Goal: Book appointment/travel/reservation

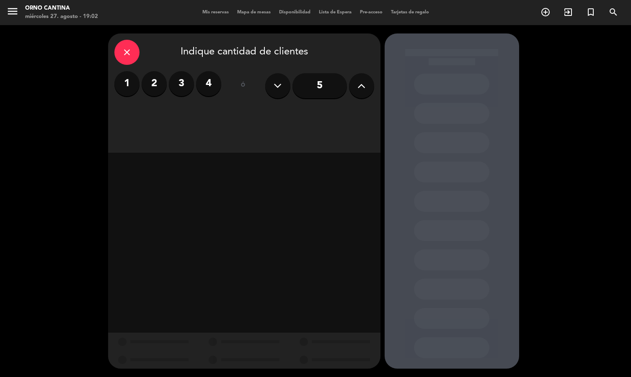
click at [187, 84] on label "3" at bounding box center [181, 83] width 25 height 25
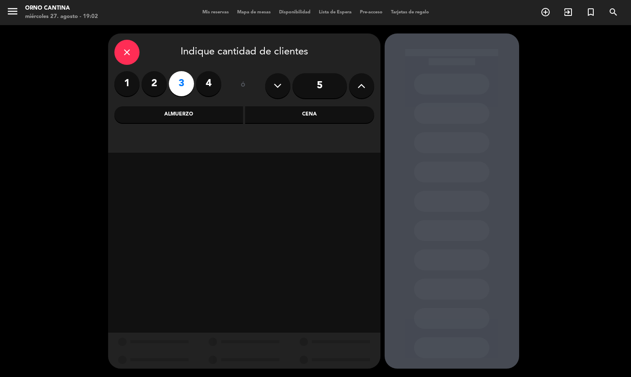
click at [294, 117] on div "Cena" at bounding box center [309, 114] width 129 height 17
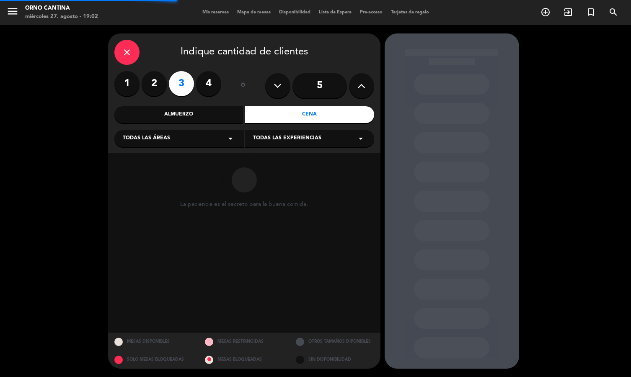
click at [205, 147] on div "close Indique cantidad de clientes 1 2 3 4 ó 5 Almuerzo Cena Todas las áreas ar…" at bounding box center [244, 93] width 272 height 119
click at [205, 140] on div "Todas las áreas arrow_drop_down" at bounding box center [178, 138] width 129 height 17
click at [183, 156] on div "SALON" at bounding box center [179, 159] width 113 height 8
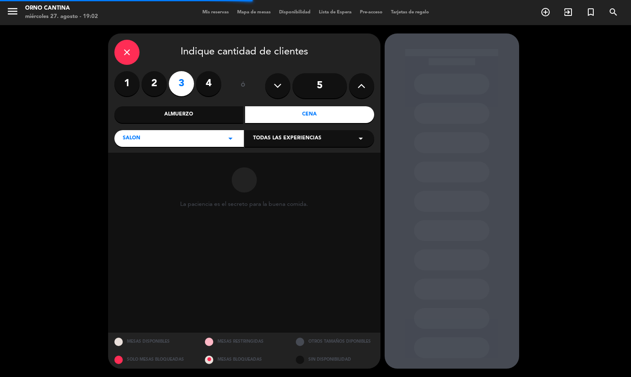
click at [308, 136] on span "Todas las experiencias" at bounding box center [287, 138] width 68 height 8
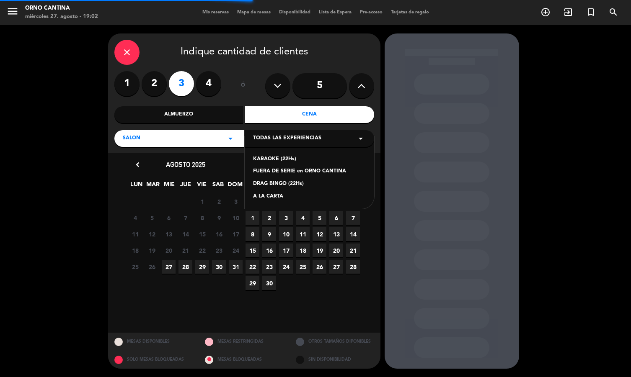
click at [357, 134] on icon "arrow_drop_down" at bounding box center [361, 139] width 10 height 10
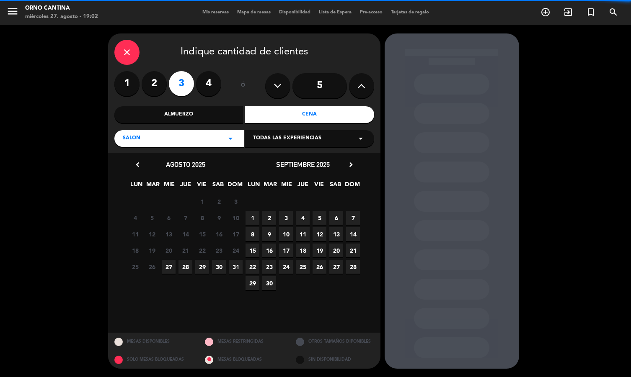
click at [362, 137] on icon "arrow_drop_down" at bounding box center [361, 139] width 10 height 10
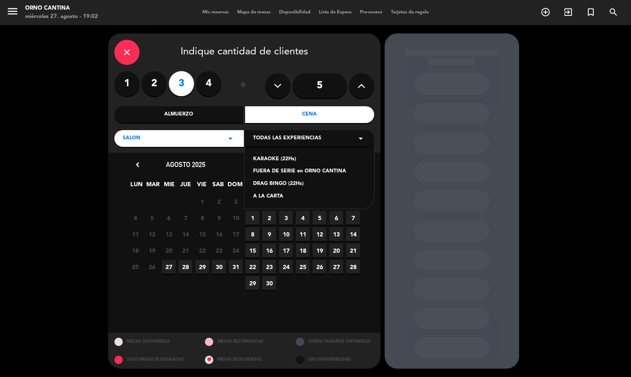
click at [332, 171] on div "FUERA DE SERIE en ORNO CANTINA" at bounding box center [309, 172] width 113 height 8
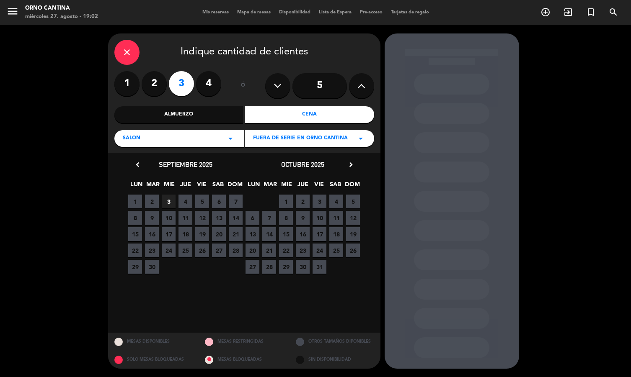
click at [168, 199] on span "3" at bounding box center [169, 202] width 14 height 14
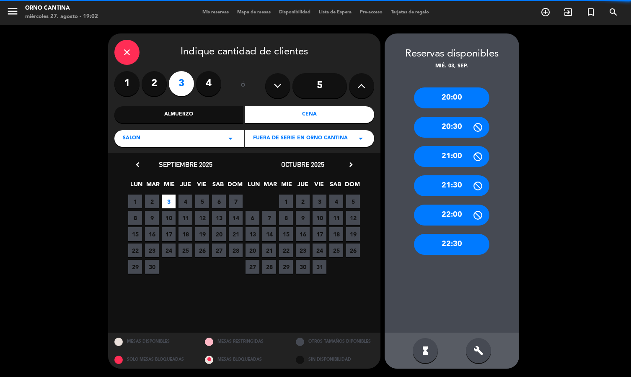
click at [460, 100] on div "20:00" at bounding box center [451, 98] width 75 height 21
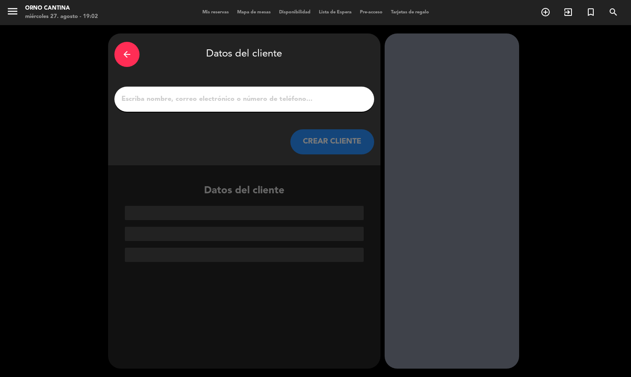
click at [294, 113] on div "arrow_back Datos del cliente CREAR CLIENTE" at bounding box center [244, 100] width 272 height 132
click at [289, 101] on input "1" at bounding box center [244, 99] width 247 height 12
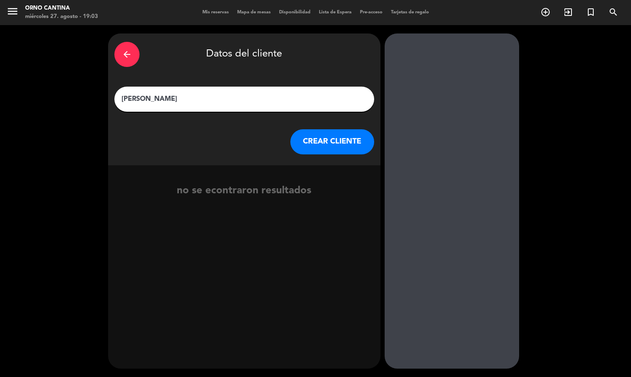
type input "[PERSON_NAME]"
click at [323, 132] on button "CREAR CLIENTE" at bounding box center [332, 141] width 84 height 25
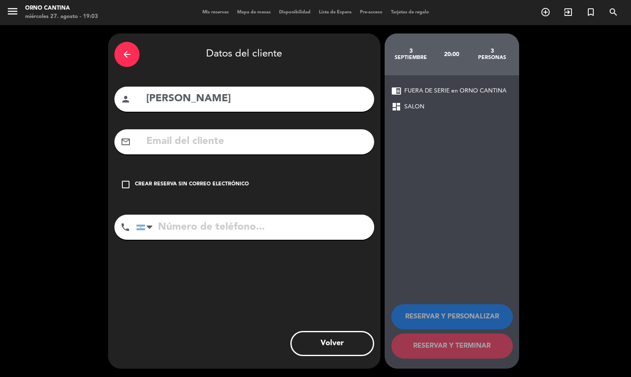
click at [182, 189] on div "check_box_outline_blank Crear reserva sin correo electrónico" at bounding box center [244, 184] width 260 height 25
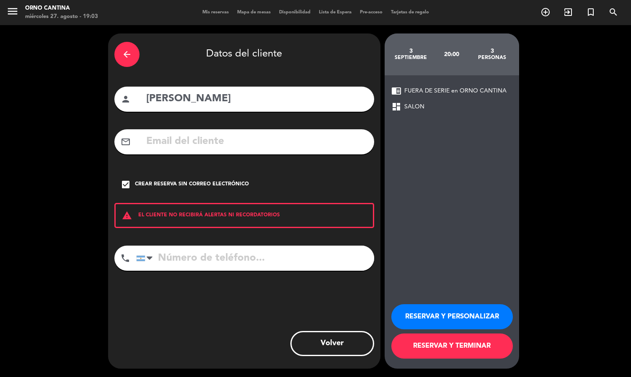
click at [447, 352] on button "RESERVAR Y TERMINAR" at bounding box center [451, 346] width 121 height 25
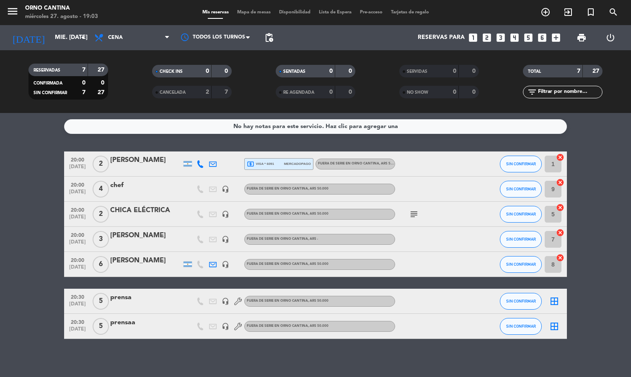
click at [140, 242] on div at bounding box center [145, 245] width 71 height 7
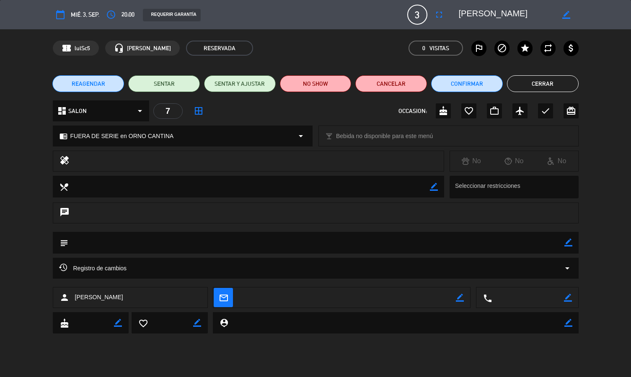
click at [443, 15] on icon "fullscreen" at bounding box center [439, 15] width 10 height 10
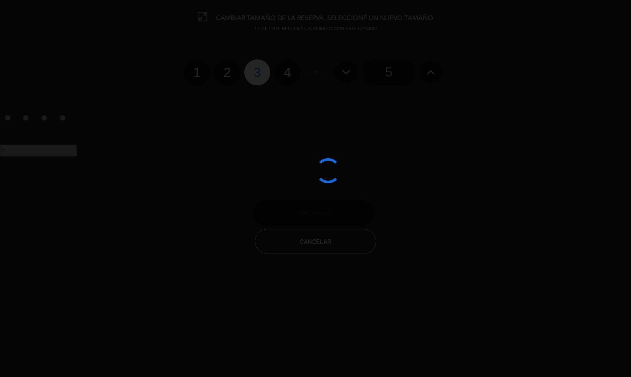
click at [430, 72] on div at bounding box center [315, 188] width 631 height 377
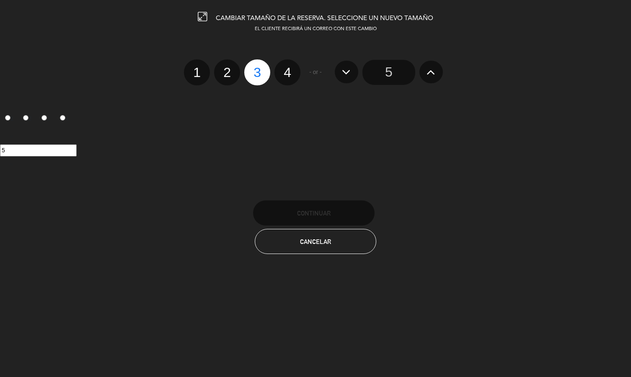
click at [427, 65] on icon at bounding box center [430, 71] width 9 height 13
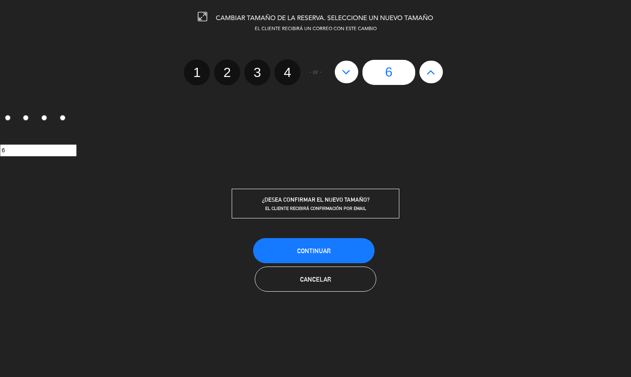
click at [429, 68] on icon at bounding box center [430, 71] width 9 height 13
type input "7"
click at [310, 250] on span "Continuar" at bounding box center [314, 251] width 34 height 7
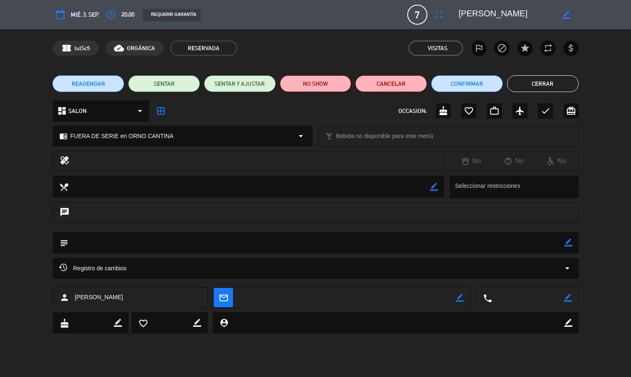
click at [570, 92] on div "REAGENDAR SENTAR SENTAR Y AJUSTAR NO SHOW Cancelar Confirmar Cerrar" at bounding box center [315, 84] width 631 height 34
click at [563, 86] on button "Cerrar" at bounding box center [543, 83] width 72 height 17
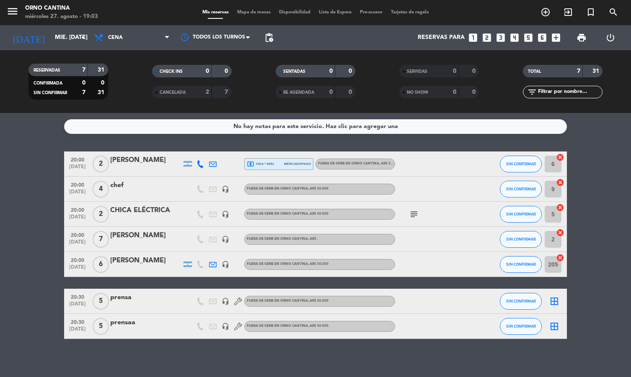
click at [508, 44] on div "Reservas para looks_one looks_two looks_3 looks_4 looks_5 looks_6 add_box" at bounding box center [420, 37] width 287 height 25
click at [512, 44] on div "Reservas para looks_one looks_two looks_3 looks_4 looks_5 looks_6 add_box" at bounding box center [420, 37] width 287 height 25
click at [511, 44] on div "Reservas para looks_one looks_two looks_3 looks_4 looks_5 looks_6 add_box" at bounding box center [420, 37] width 287 height 25
click at [511, 41] on icon "looks_4" at bounding box center [514, 37] width 11 height 11
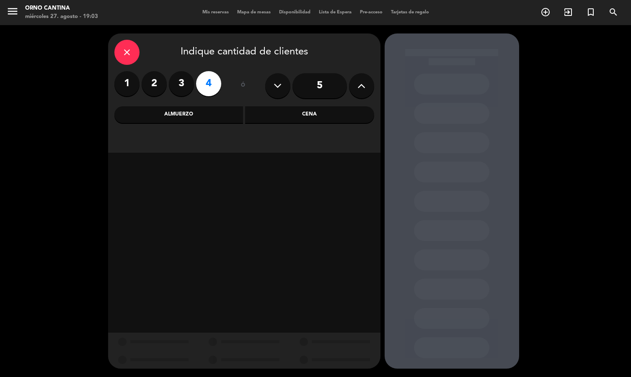
click at [324, 113] on div "Cena" at bounding box center [309, 114] width 129 height 17
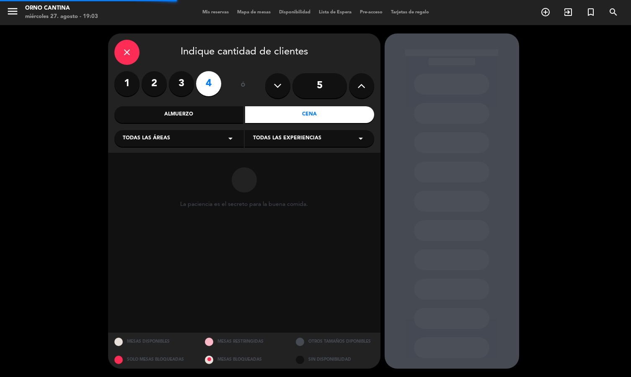
click at [214, 145] on div "Todas las áreas arrow_drop_down" at bounding box center [178, 138] width 129 height 17
click at [197, 162] on div "SALON" at bounding box center [179, 159] width 113 height 8
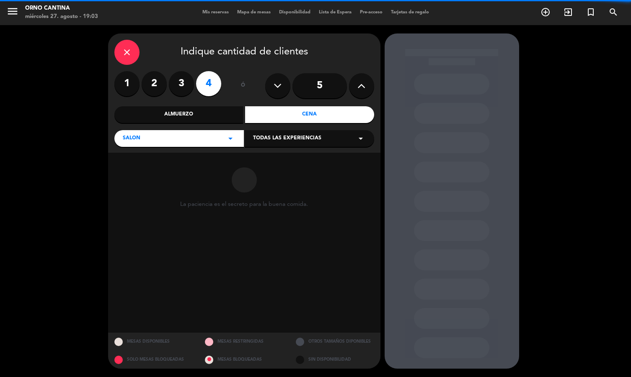
click at [201, 164] on div at bounding box center [244, 180] width 128 height 42
click at [289, 134] on span "Todas las experiencias" at bounding box center [287, 138] width 68 height 8
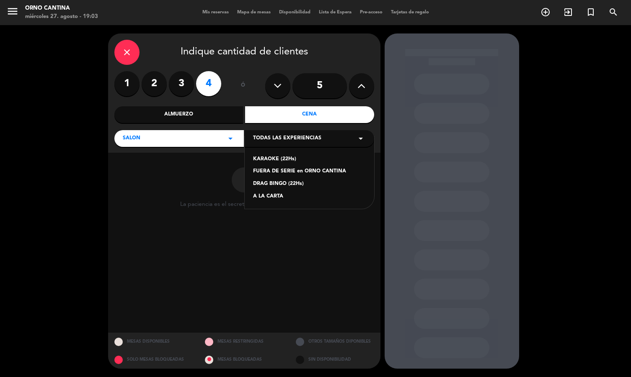
click at [311, 171] on div "FUERA DE SERIE en ORNO CANTINA" at bounding box center [309, 172] width 113 height 8
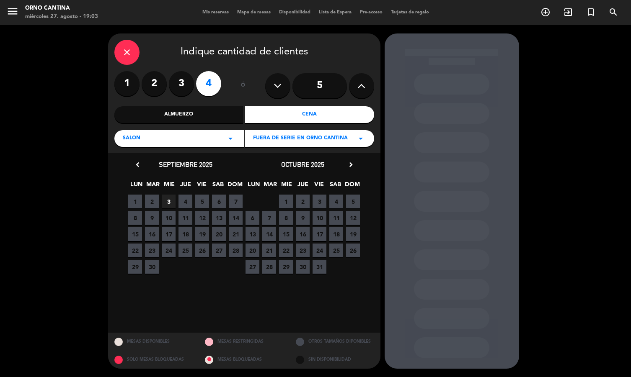
click at [170, 205] on span "3" at bounding box center [169, 202] width 14 height 14
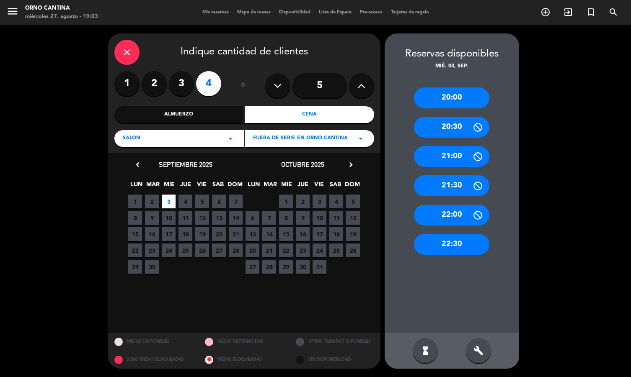
click at [459, 93] on div "20:00" at bounding box center [451, 98] width 75 height 21
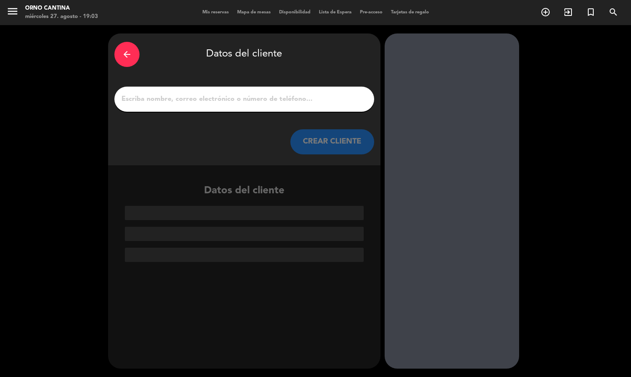
click at [290, 108] on div at bounding box center [244, 99] width 260 height 25
click at [299, 101] on input "1" at bounding box center [244, 99] width 247 height 12
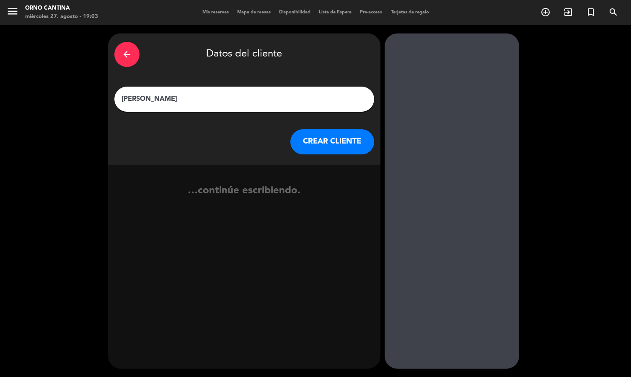
type input "[PERSON_NAME]"
click at [343, 137] on button "CREAR CLIENTE" at bounding box center [332, 141] width 84 height 25
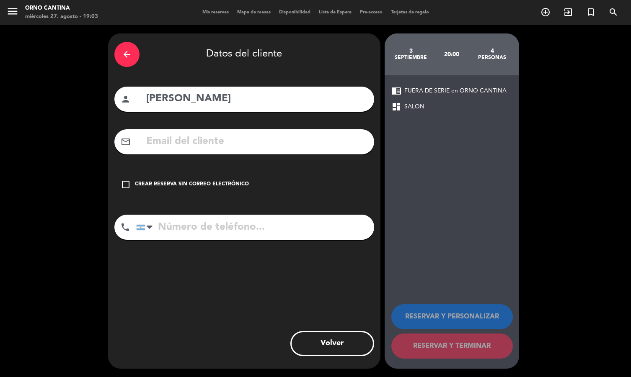
click at [190, 188] on div "Crear reserva sin correo electrónico" at bounding box center [192, 185] width 114 height 8
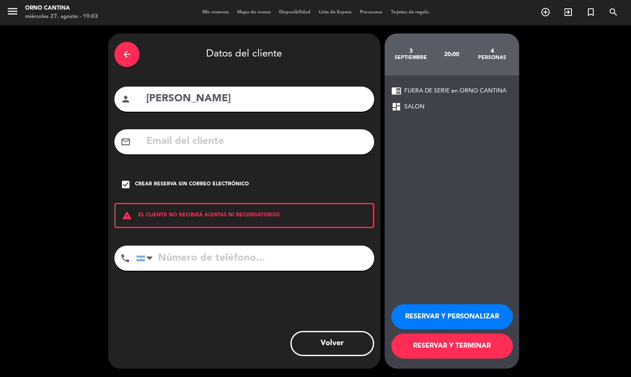
click at [464, 348] on button "RESERVAR Y TERMINAR" at bounding box center [451, 346] width 121 height 25
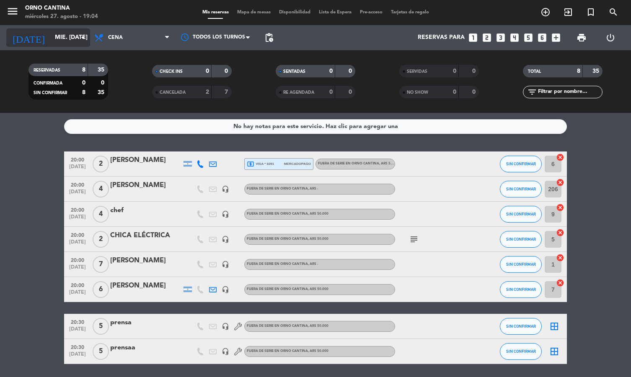
click at [52, 46] on div "[DATE] mié. [DATE] arrow_drop_down" at bounding box center [48, 37] width 84 height 18
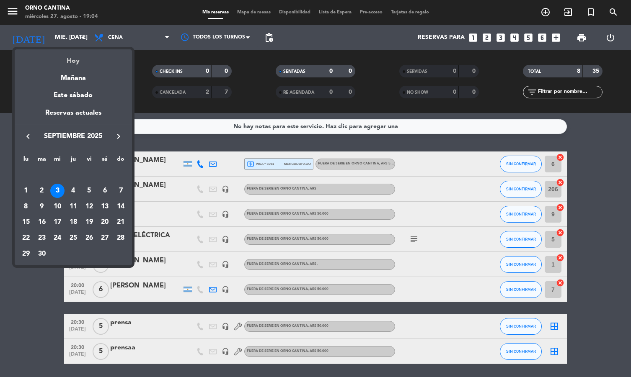
click at [78, 60] on div "Hoy" at bounding box center [73, 57] width 117 height 17
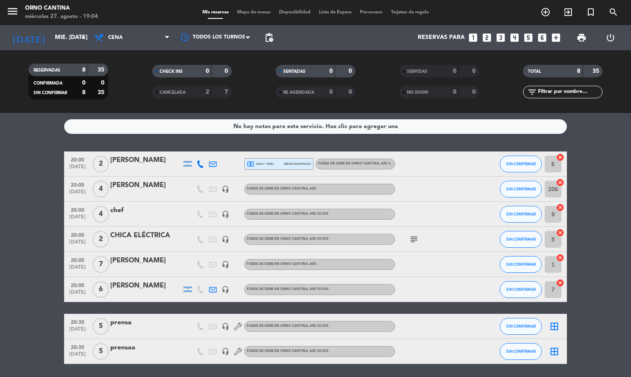
type input "mié. 27 ago."
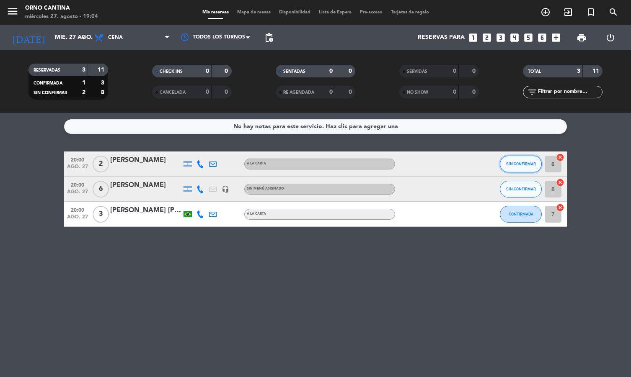
click at [526, 158] on button "SIN CONFIRMAR" at bounding box center [521, 164] width 42 height 17
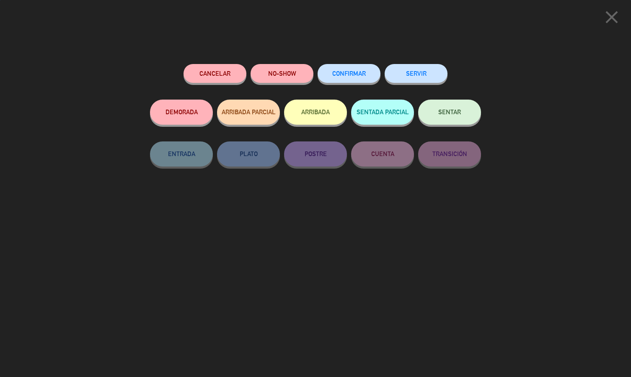
click at [219, 75] on button "Cancelar" at bounding box center [214, 73] width 63 height 19
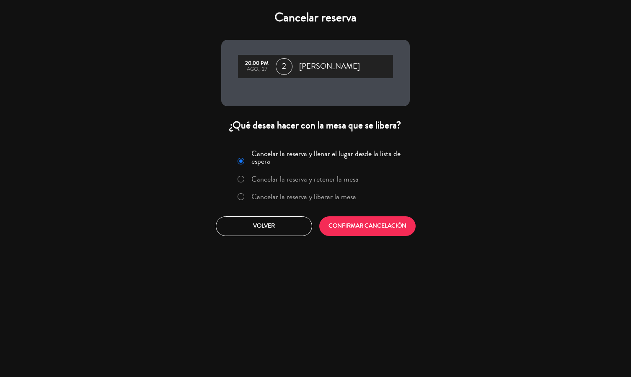
click at [335, 196] on label "Cancelar la reserva y liberar la mesa" at bounding box center [303, 197] width 105 height 8
click at [368, 227] on button "CONFIRMAR CANCELACIÓN" at bounding box center [367, 227] width 96 height 20
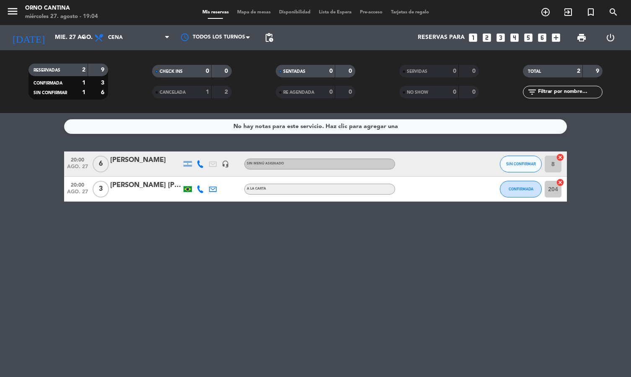
click at [156, 160] on div "[PERSON_NAME]" at bounding box center [145, 160] width 71 height 11
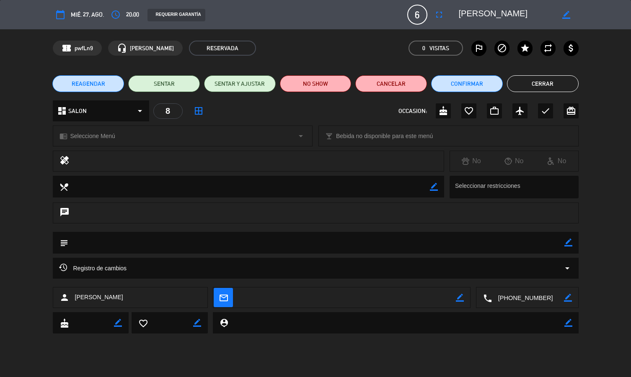
click at [172, 15] on div "REQUERIR GARANTÍA" at bounding box center [176, 15] width 58 height 13
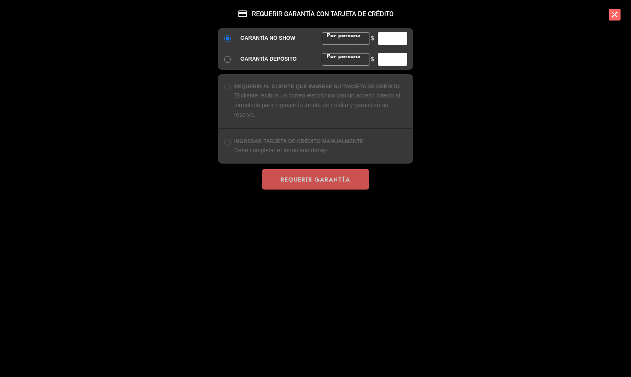
click at [626, 10] on div "credit_card REQUERIR GARANTÍA CON TARJETA DE CRÉDITO GARANTÍA NO SHOW Por perso…" at bounding box center [315, 188] width 631 height 377
click at [613, 15] on icon "close" at bounding box center [615, 15] width 12 height 12
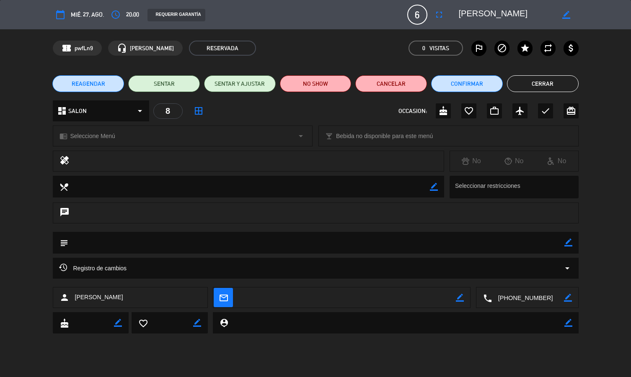
click at [131, 17] on span "20:00" at bounding box center [132, 15] width 13 height 10
click at [119, 14] on icon "access_time" at bounding box center [116, 15] width 10 height 10
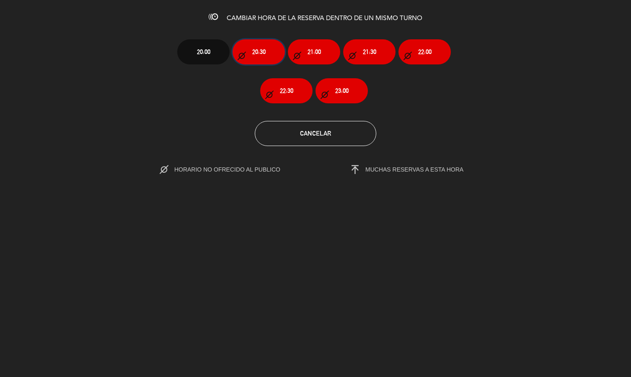
click at [268, 50] on button "20:30" at bounding box center [258, 51] width 52 height 25
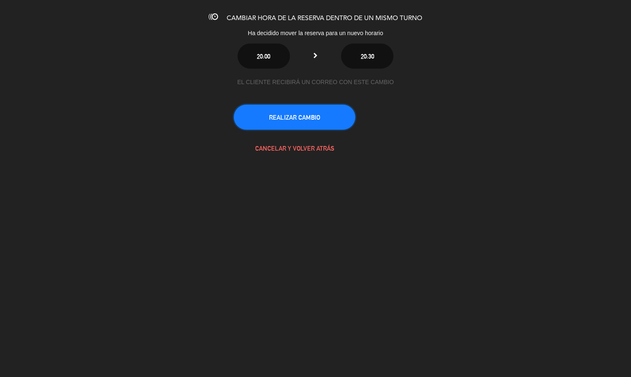
click at [337, 119] on button "REALIZAR CAMBIO" at bounding box center [294, 117] width 121 height 25
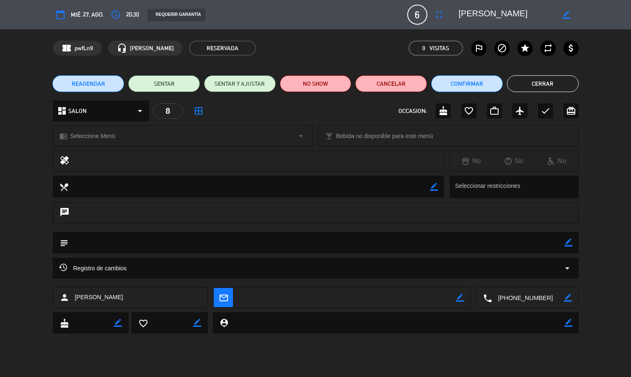
click at [557, 73] on div "REAGENDAR SENTAR SENTAR Y AJUSTAR NO SHOW Cancelar Confirmar Cerrar" at bounding box center [315, 84] width 631 height 34
click at [555, 78] on button "Cerrar" at bounding box center [543, 83] width 72 height 17
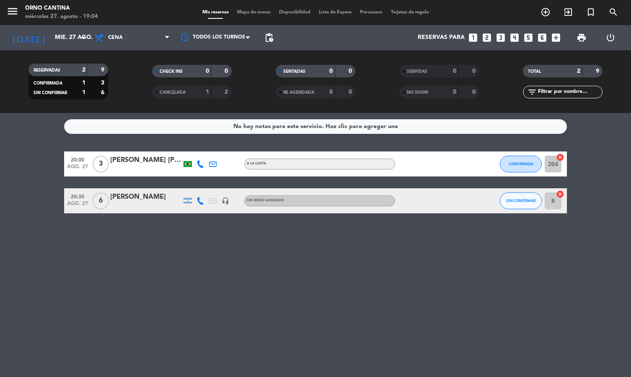
click at [572, 281] on div "No hay notas para este servicio. Haz clic para agregar una 20:00 ago. 27 3 [PER…" at bounding box center [315, 245] width 631 height 264
